Goal: Task Accomplishment & Management: Complete application form

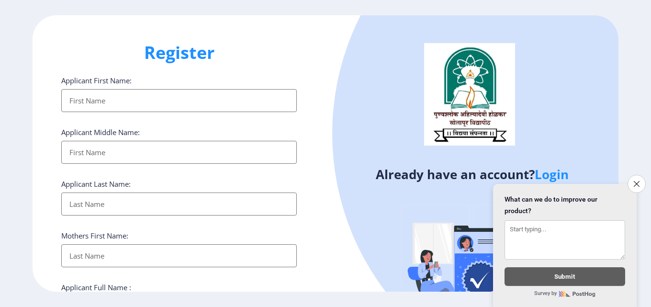
click at [176, 109] on input "Applicant First Name:" at bounding box center [178, 100] width 235 height 23
click at [150, 151] on input "Applicant First Name:" at bounding box center [178, 152] width 235 height 23
click at [127, 204] on input "Applicant First Name:" at bounding box center [178, 203] width 235 height 23
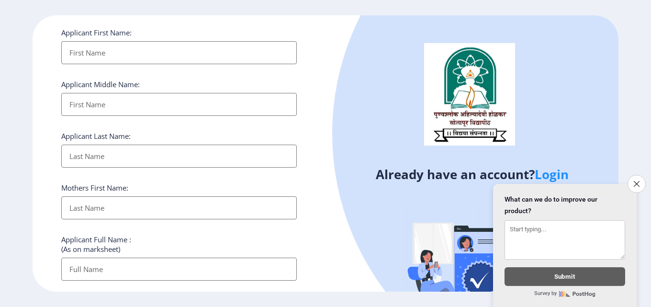
scroll to position [96, 0]
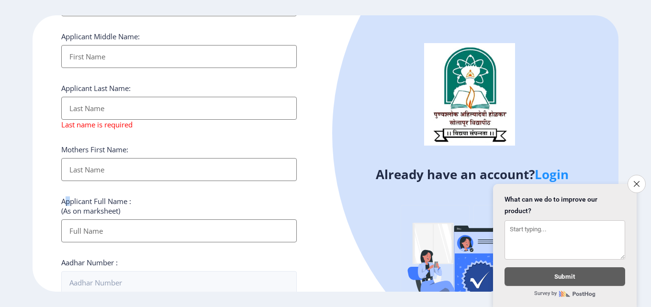
drag, startPoint x: 65, startPoint y: 202, endPoint x: 73, endPoint y: 203, distance: 8.2
click at [73, 203] on label "Applicant Full Name : (As on marksheet)" at bounding box center [96, 205] width 70 height 19
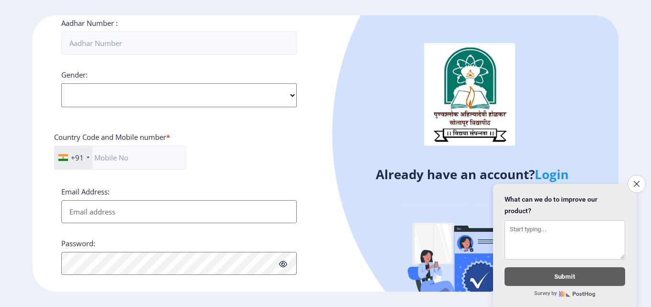
scroll to position [239, 0]
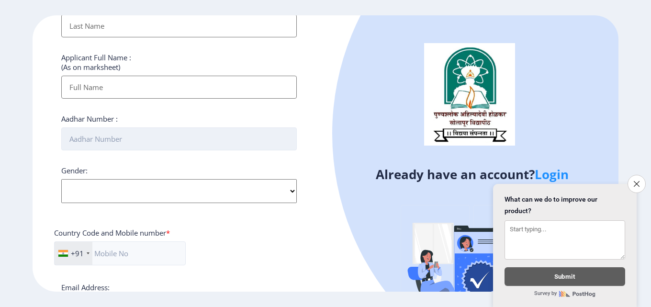
click at [106, 141] on input "Aadhar Number :" at bounding box center [178, 138] width 235 height 23
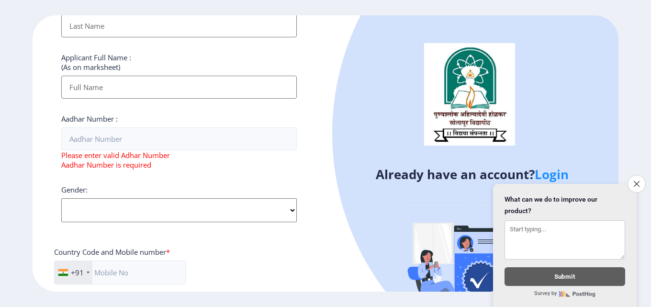
click at [124, 206] on div "Applicant First Name: Applicant Middle Name: Applicant Last Name: Last name is …" at bounding box center [178, 138] width 235 height 605
drag, startPoint x: 139, startPoint y: 206, endPoint x: 171, endPoint y: 220, distance: 35.1
click at [153, 214] on select "Select Gender [DEMOGRAPHIC_DATA] [DEMOGRAPHIC_DATA] Other" at bounding box center [178, 210] width 235 height 24
select select "[DEMOGRAPHIC_DATA]"
click at [61, 198] on select "Select Gender [DEMOGRAPHIC_DATA] [DEMOGRAPHIC_DATA] Other" at bounding box center [178, 210] width 235 height 24
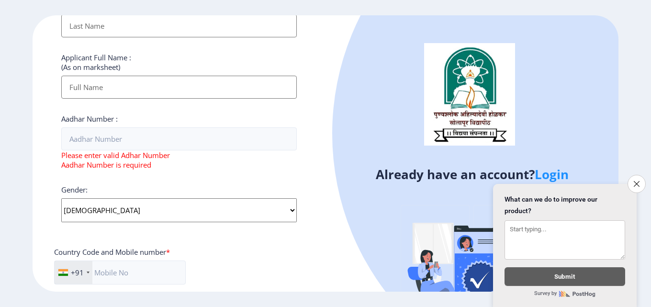
scroll to position [383, 0]
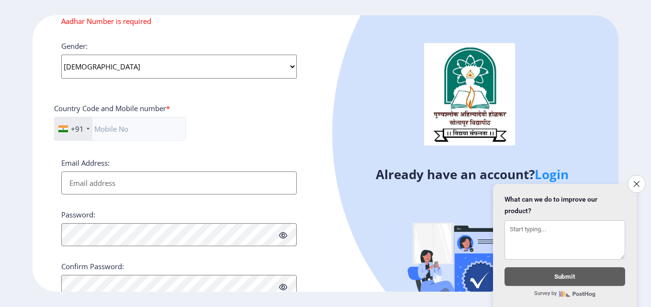
click at [144, 184] on input "Email Address:" at bounding box center [178, 182] width 235 height 23
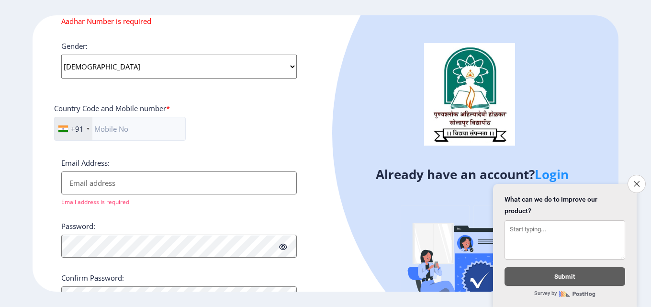
click at [144, 230] on div "Password:" at bounding box center [178, 239] width 235 height 36
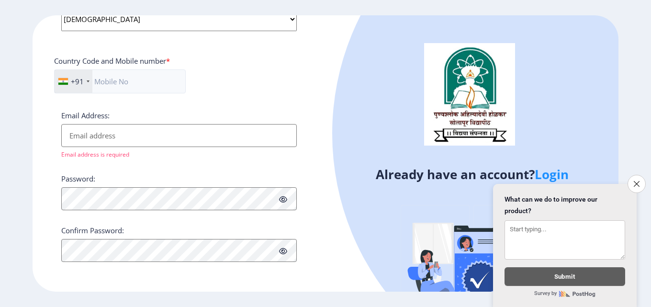
click at [626, 184] on form "Close survey What can we do to improve our product? Submit Survey by" at bounding box center [564, 245] width 143 height 123
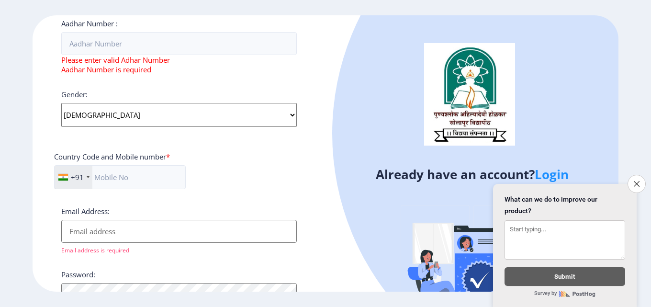
click at [555, 184] on form "Close survey What can we do to improve our product? Submit Survey by" at bounding box center [564, 245] width 143 height 123
click at [555, 175] on link "Login" at bounding box center [551, 173] width 34 height 17
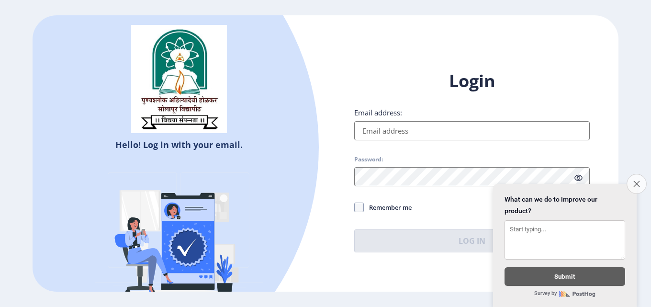
click at [633, 182] on icon "Close survey" at bounding box center [636, 183] width 6 height 6
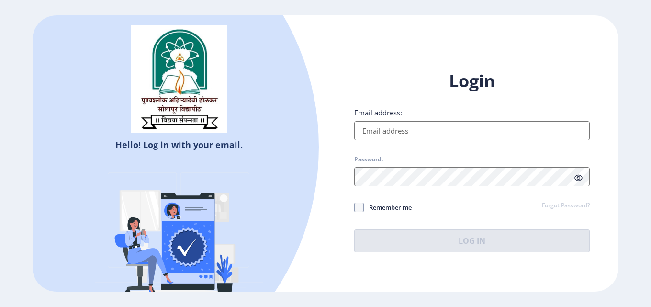
select select
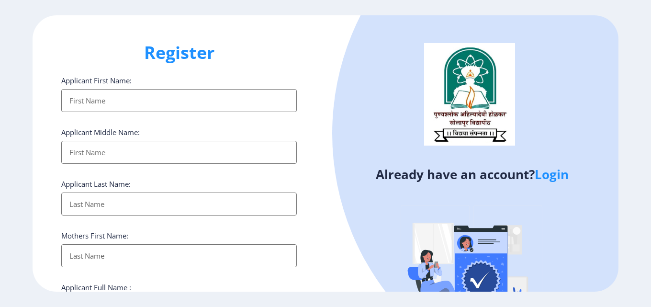
click at [130, 108] on input "Applicant First Name:" at bounding box center [178, 100] width 235 height 23
